Goal: Browse casually: Explore the website without a specific task or goal

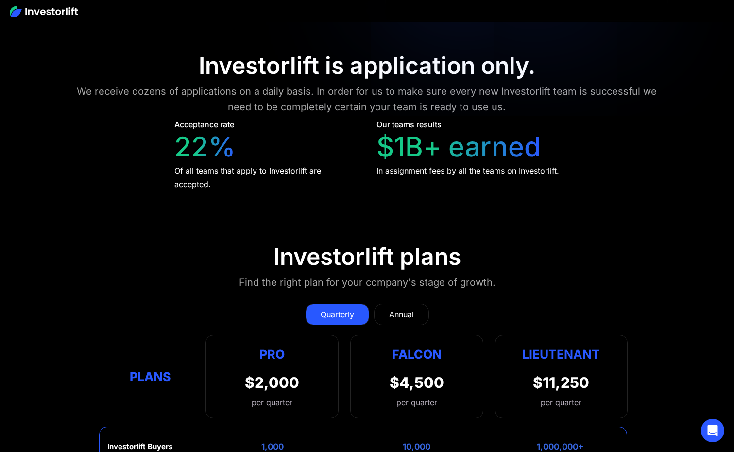
scroll to position [4202, 0]
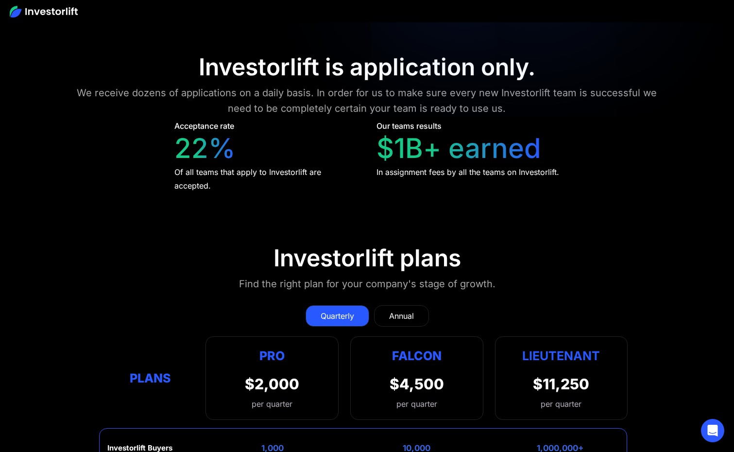
click at [395, 310] on div "Annual" at bounding box center [401, 316] width 25 height 12
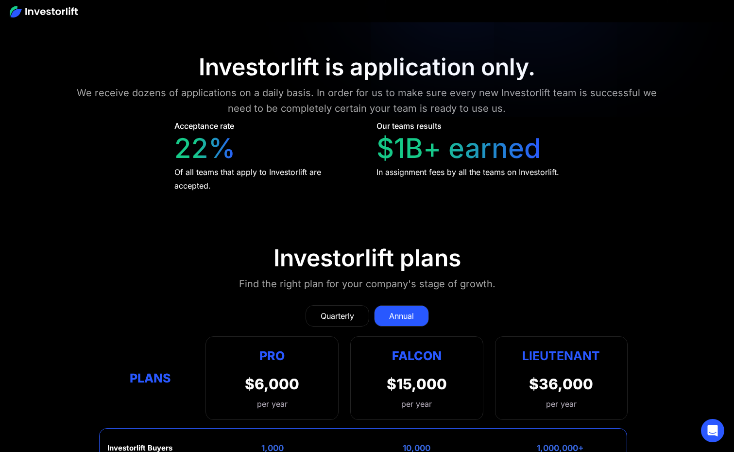
click at [353, 310] on div "Quarterly" at bounding box center [338, 316] width 34 height 12
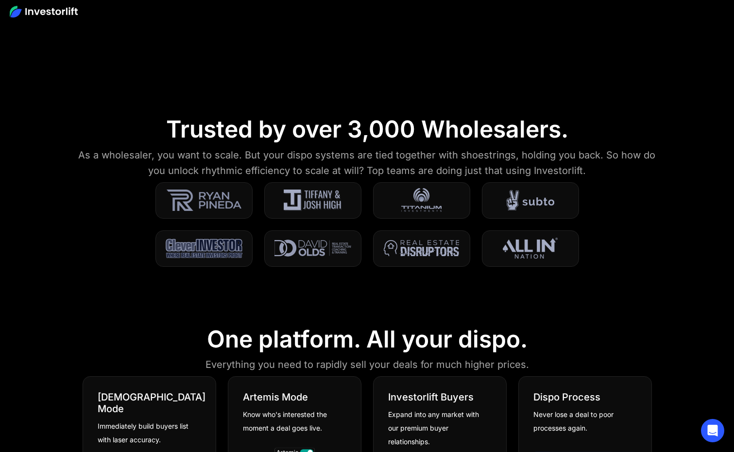
scroll to position [0, 0]
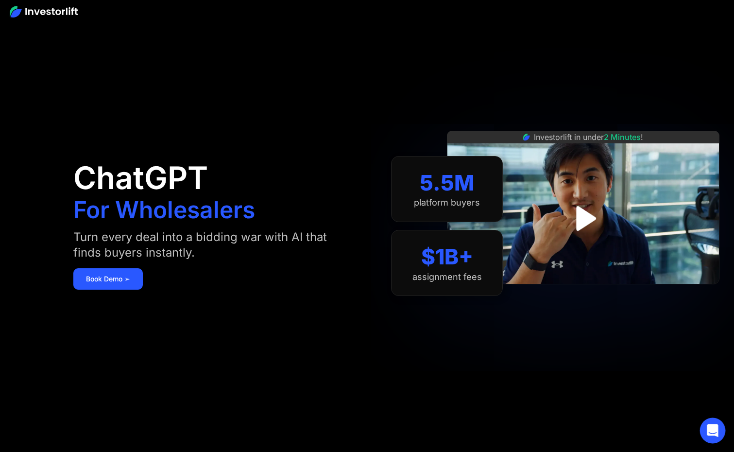
click at [715, 427] on icon "Open Intercom Messenger" at bounding box center [712, 430] width 11 height 13
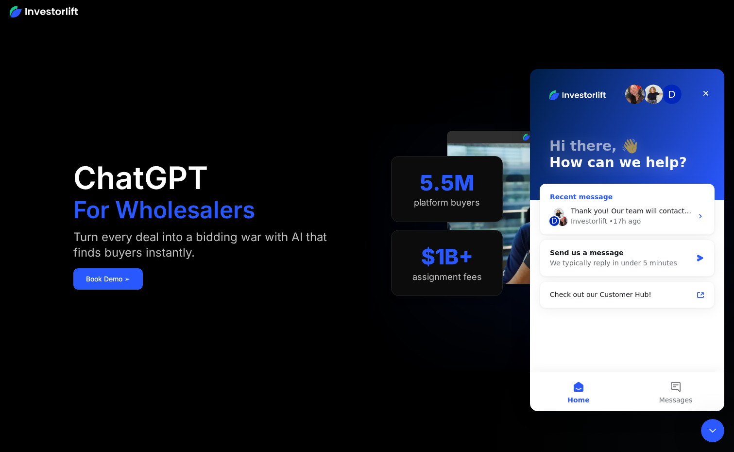
click at [639, 231] on div "D Thank you! Our team will contact you as soon as possible. Investorlift • 17h …" at bounding box center [627, 216] width 174 height 36
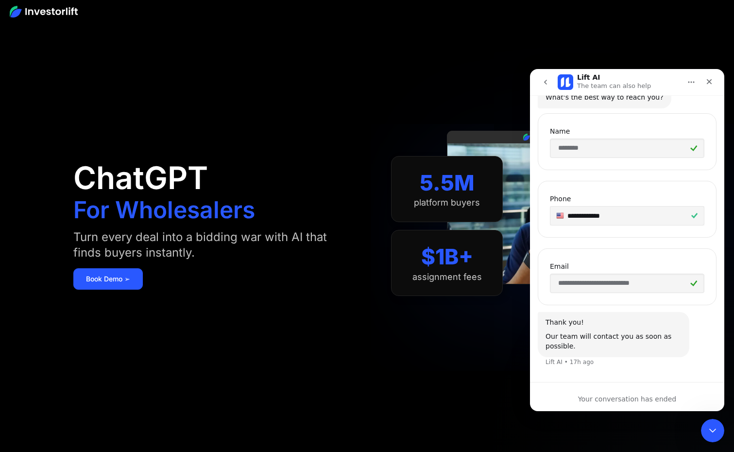
scroll to position [100, 0]
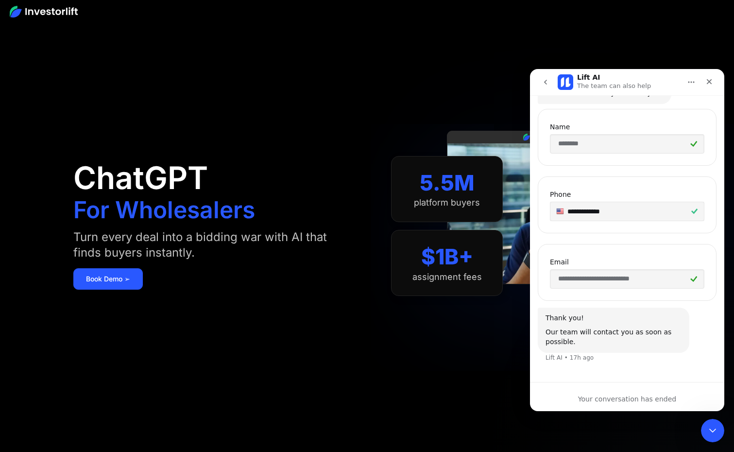
click at [546, 86] on icon "go back" at bounding box center [546, 82] width 8 height 8
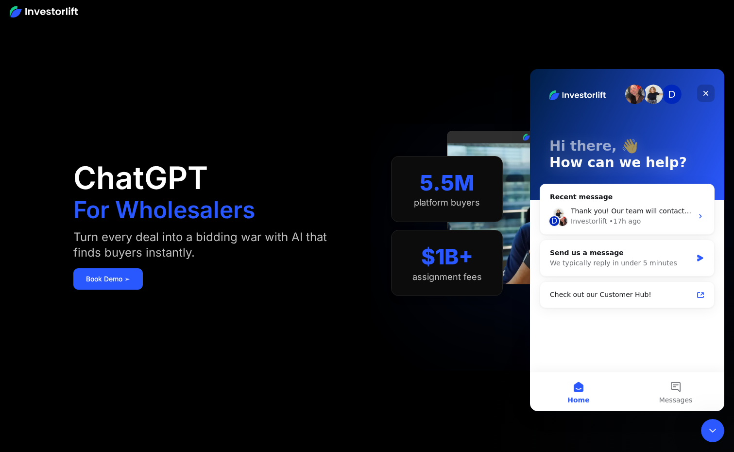
click at [705, 96] on icon "Close" at bounding box center [706, 93] width 8 height 8
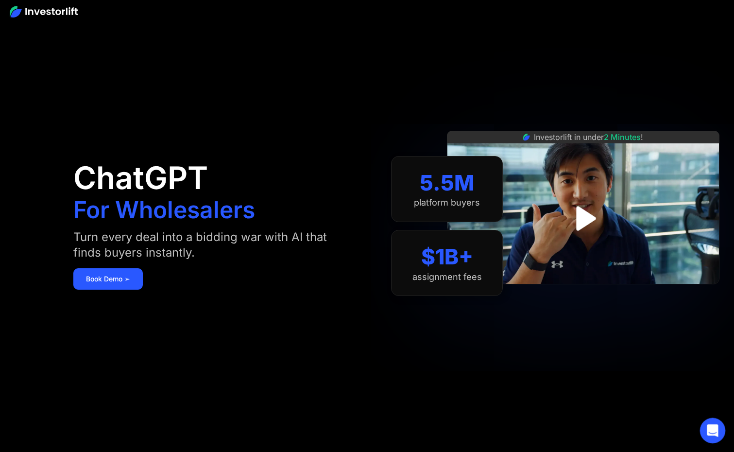
click at [713, 430] on icon "Open Intercom Messenger" at bounding box center [711, 429] width 16 height 16
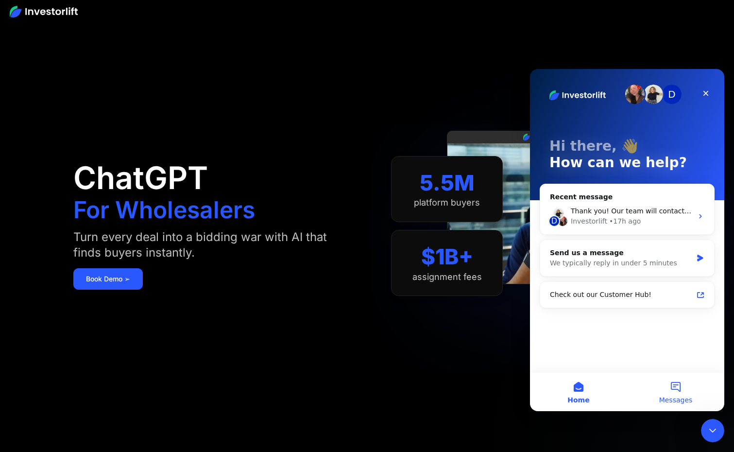
click at [678, 394] on button "Messages" at bounding box center [675, 391] width 97 height 39
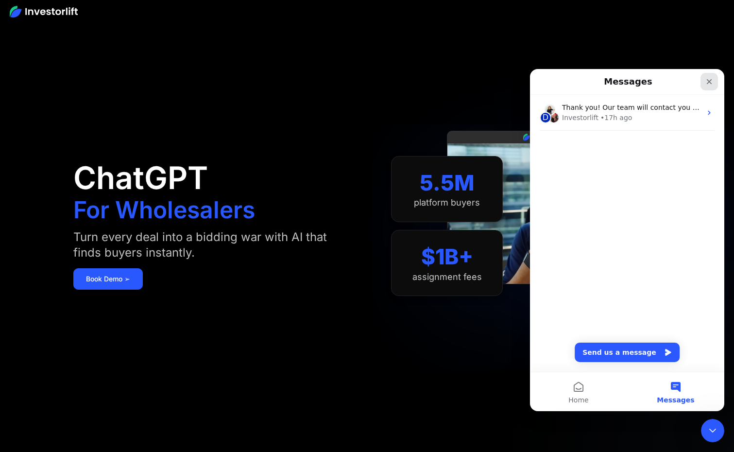
click at [713, 77] on div "Close" at bounding box center [709, 81] width 17 height 17
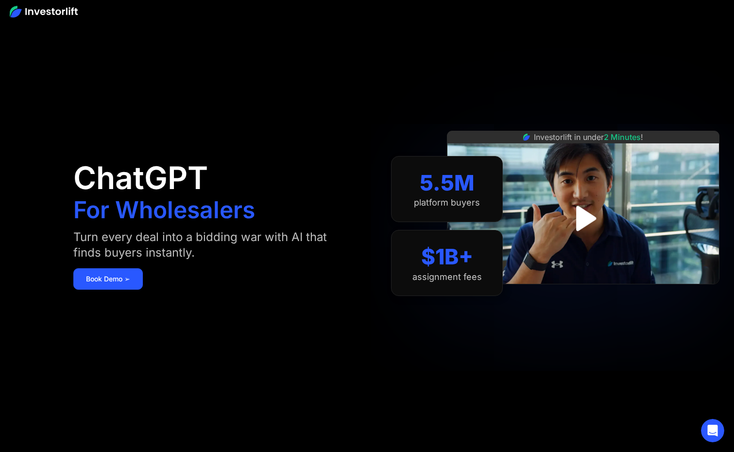
click at [467, 361] on section "5.5M platform buyers $1B+ assignment fees" at bounding box center [447, 226] width 112 height 394
